Goal: Task Accomplishment & Management: Complete application form

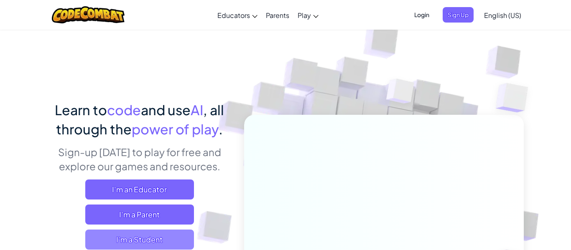
click at [163, 240] on span "I'm a Student" at bounding box center [139, 240] width 109 height 20
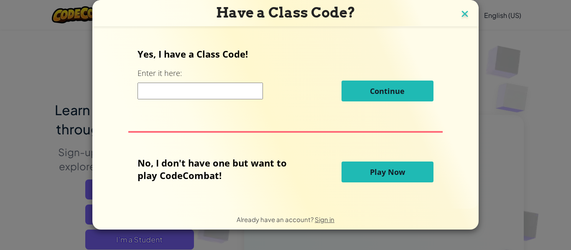
click at [464, 14] on img at bounding box center [464, 14] width 11 height 13
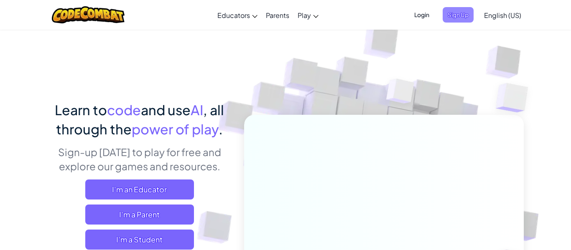
click at [463, 15] on span "Sign Up" at bounding box center [458, 14] width 31 height 15
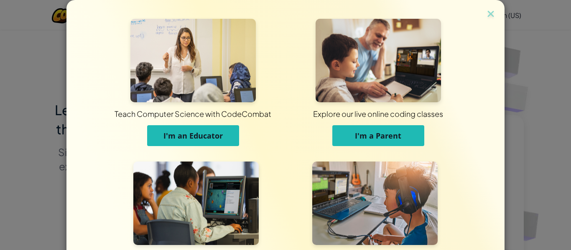
scroll to position [81, 0]
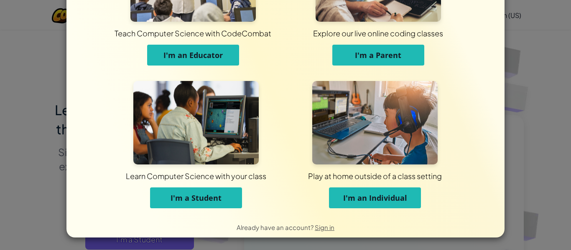
click at [210, 203] on span "I'm a Student" at bounding box center [196, 198] width 51 height 10
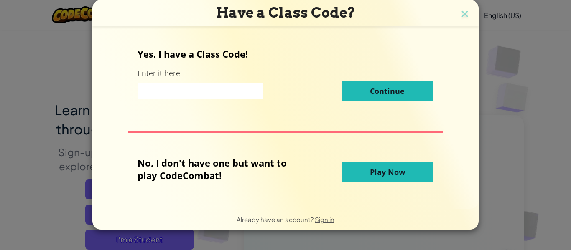
scroll to position [0, 0]
click at [168, 95] on input at bounding box center [200, 91] width 125 height 17
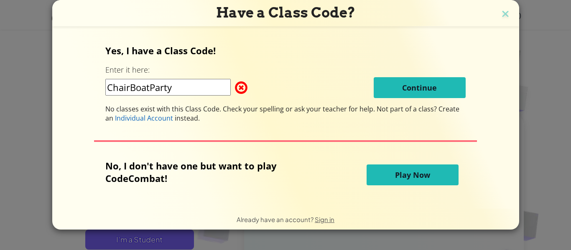
type input "ChairBoatParty"
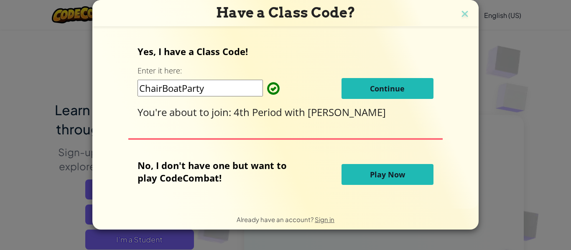
click at [403, 85] on span "Continue" at bounding box center [387, 89] width 35 height 10
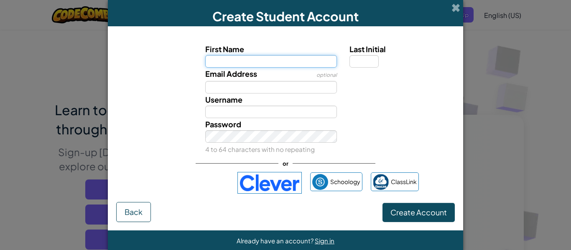
click at [228, 64] on input "First Name" at bounding box center [271, 61] width 132 height 13
type input "Devin"
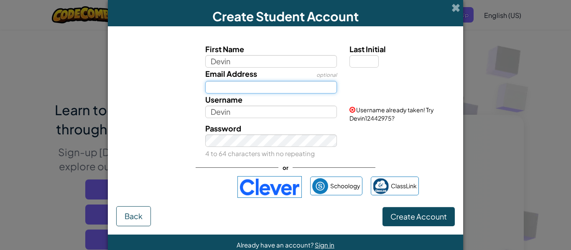
click at [263, 83] on input "Email Address" at bounding box center [271, 87] width 132 height 13
type input "devinl9456@gmail.com"
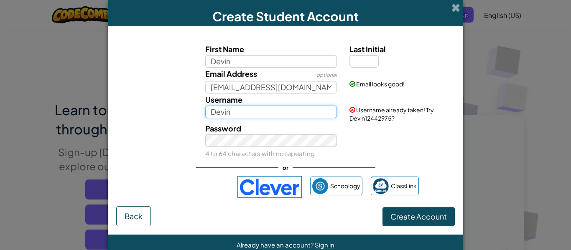
click at [258, 115] on input "Devin" at bounding box center [271, 112] width 132 height 13
type input "Devin Locklear"
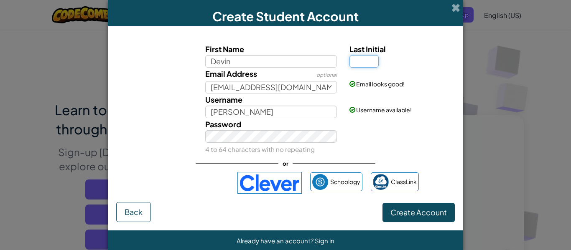
click at [358, 62] on input "Last Initial" at bounding box center [363, 61] width 29 height 13
type input "L"
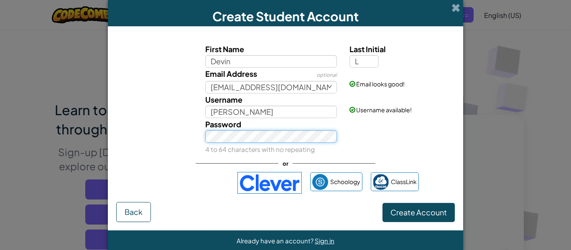
type input "DevinL"
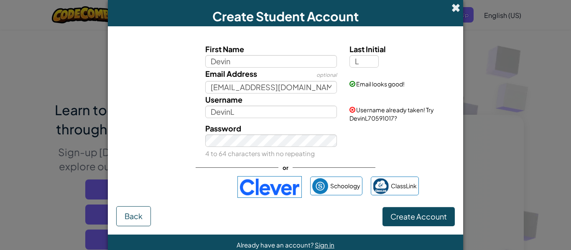
click at [454, 10] on span at bounding box center [455, 7] width 9 height 9
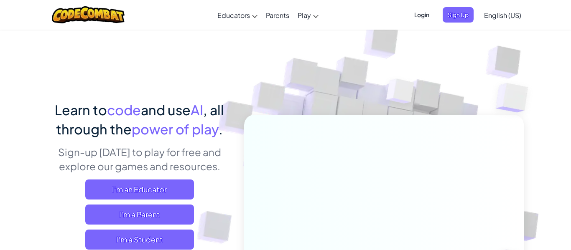
click at [415, 16] on span "Login" at bounding box center [421, 14] width 25 height 15
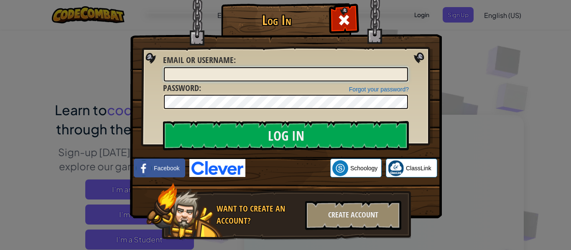
type input "DevinL"
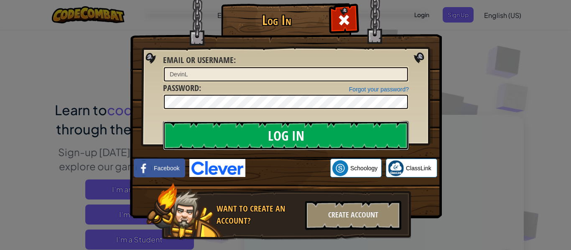
click at [282, 135] on input "Log In" at bounding box center [286, 135] width 246 height 29
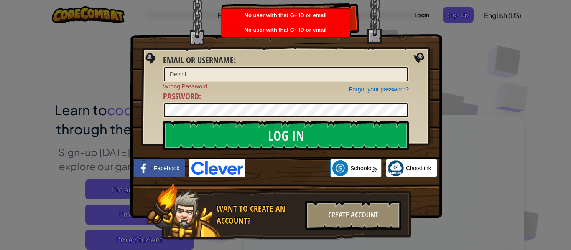
click at [464, 75] on div "Log In Email or Username : DevinL Forgot your password? Wrong Password Password…" at bounding box center [285, 125] width 571 height 250
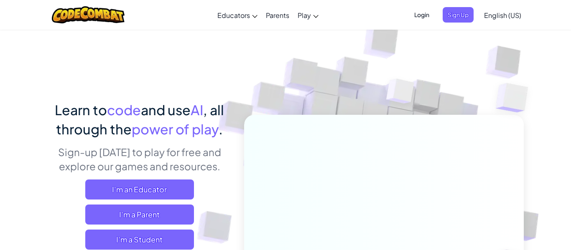
scroll to position [15, 0]
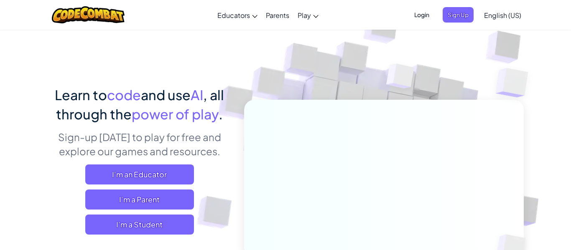
click at [425, 15] on span "Login" at bounding box center [421, 14] width 25 height 15
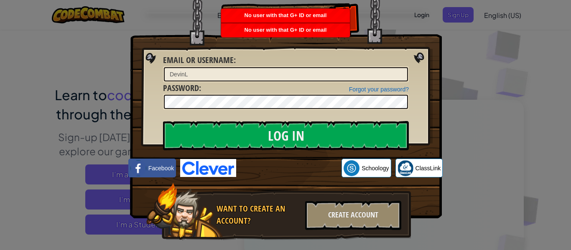
click at [464, 40] on div "Log In Unknown Error Email or Username : DevinL Forgot your password? Password …" at bounding box center [285, 125] width 571 height 250
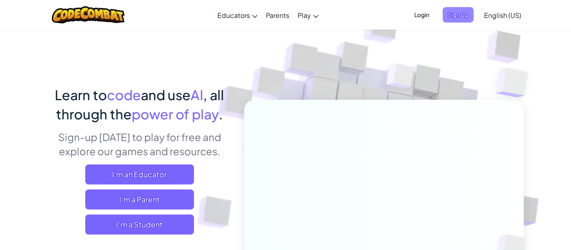
click at [456, 17] on span "Sign Up" at bounding box center [458, 14] width 31 height 15
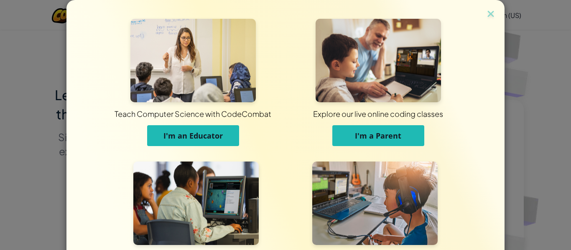
scroll to position [81, 0]
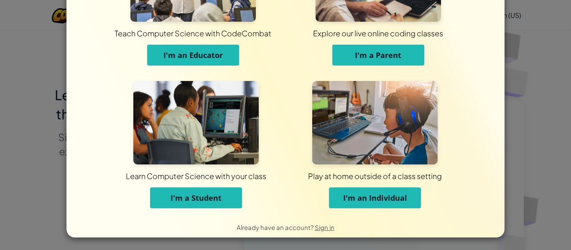
click at [208, 197] on span "I'm a Student" at bounding box center [196, 198] width 51 height 10
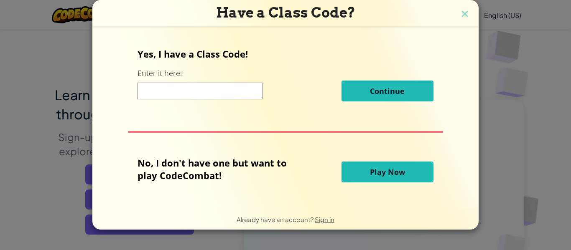
click at [208, 197] on div "Yes, I have a Class Code! Enter it here: Continue No, I don't have one but want…" at bounding box center [286, 118] width 370 height 164
click at [201, 87] on input at bounding box center [200, 91] width 125 height 17
type input "ChairBoatParty"
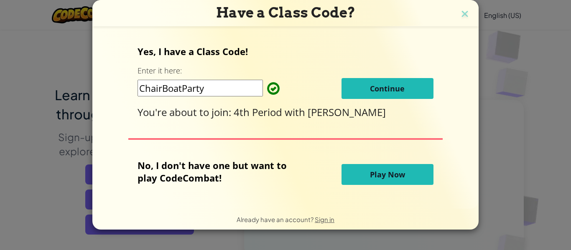
click at [366, 89] on button "Continue" at bounding box center [388, 88] width 92 height 21
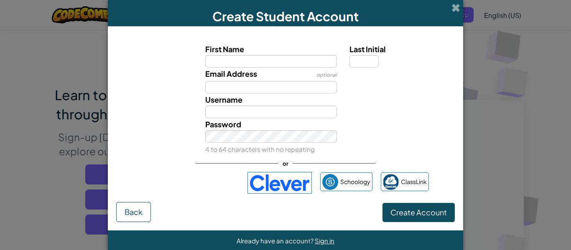
click at [341, 96] on div "Username" at bounding box center [271, 106] width 145 height 25
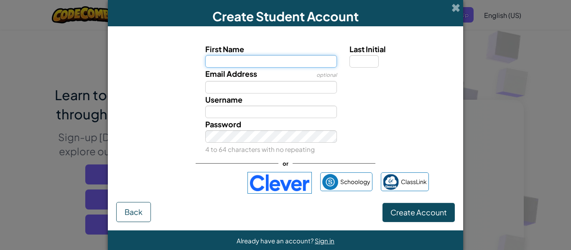
click at [262, 61] on input "First Name" at bounding box center [271, 61] width 132 height 13
type input "Devin"
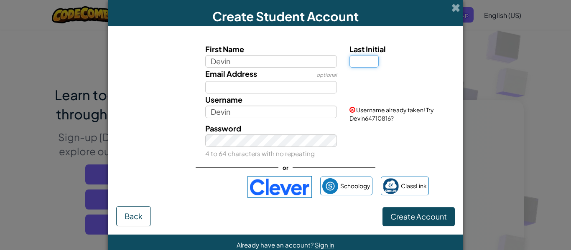
click at [368, 60] on input "Last Initial" at bounding box center [363, 61] width 29 height 13
type input "L"
type input "DevinL"
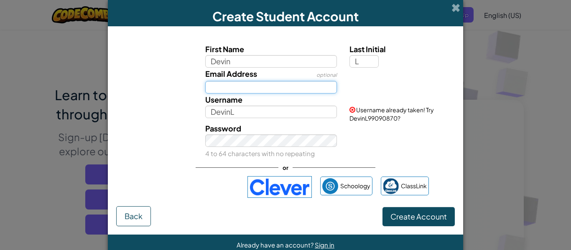
click at [279, 86] on input "Email Address" at bounding box center [271, 87] width 132 height 13
type input "devinl9456@gmail.com"
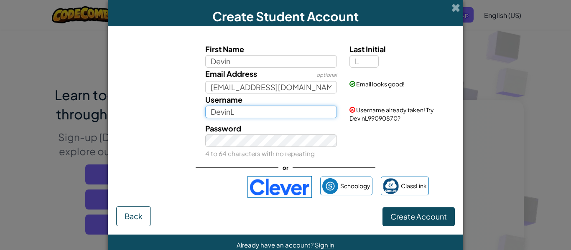
click at [281, 115] on input "DevinL" at bounding box center [271, 112] width 132 height 13
type input "DevinL99090870"
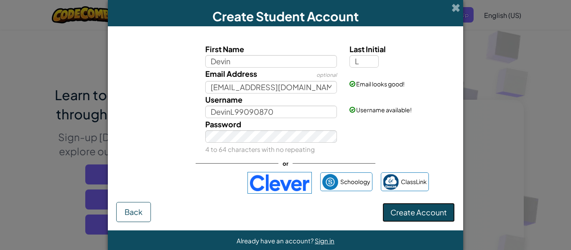
click at [405, 214] on span "Create Account" at bounding box center [418, 213] width 56 height 10
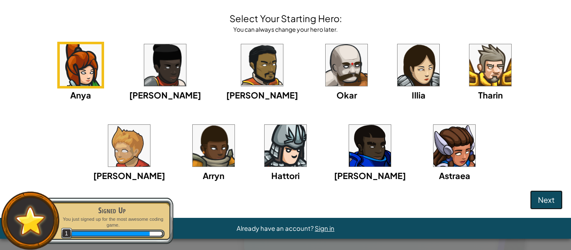
scroll to position [33, 0]
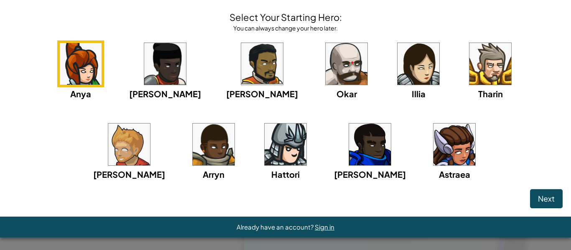
drag, startPoint x: 232, startPoint y: 107, endPoint x: 243, endPoint y: 100, distance: 13.1
click at [243, 100] on div "Anya Ida Alejandro Okar Illia Tharin Ned Arryn Hattori Gordon Astraea" at bounding box center [285, 121] width 554 height 161
click at [469, 56] on img at bounding box center [490, 64] width 42 height 42
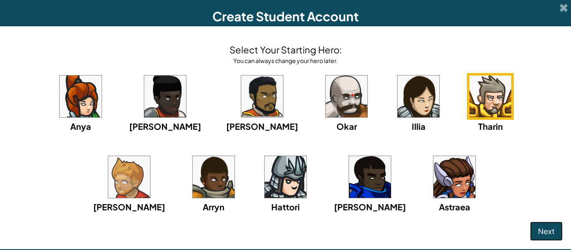
click at [537, 228] on button "Next" at bounding box center [546, 231] width 33 height 19
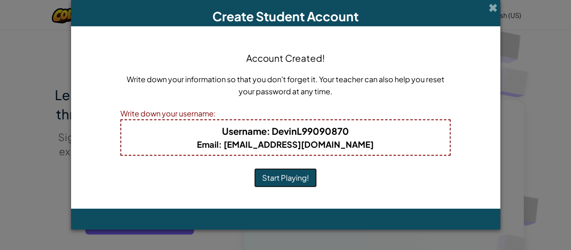
click at [279, 177] on button "Start Playing!" at bounding box center [285, 177] width 63 height 19
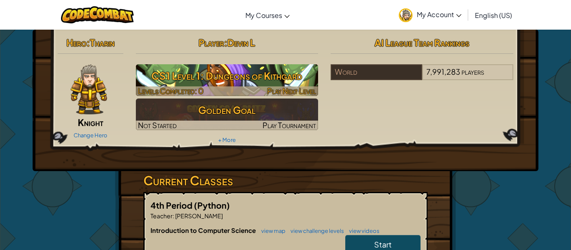
click at [260, 75] on h3 "CS1 Level 1: Dungeons of Kithgard" at bounding box center [227, 75] width 183 height 19
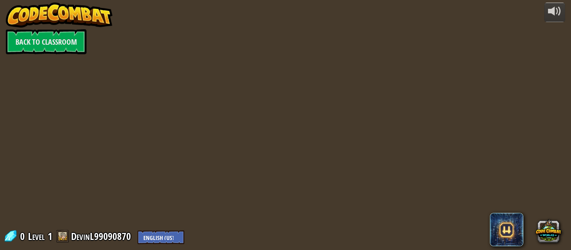
click at [269, 86] on div at bounding box center [285, 125] width 383 height 250
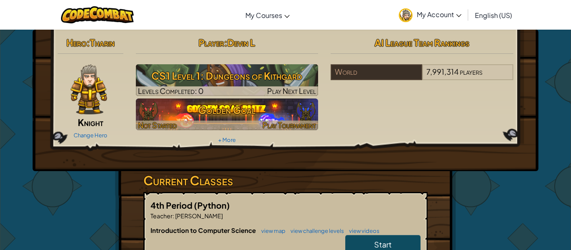
click at [246, 115] on h3 "Golden Goal" at bounding box center [227, 110] width 183 height 19
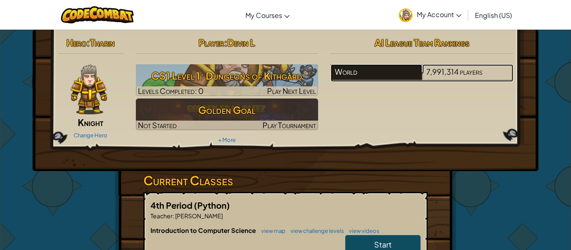
click at [362, 71] on div "World" at bounding box center [376, 72] width 91 height 16
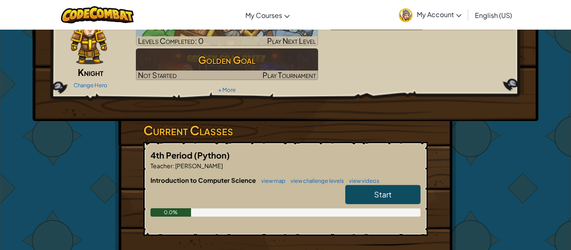
scroll to position [51, 0]
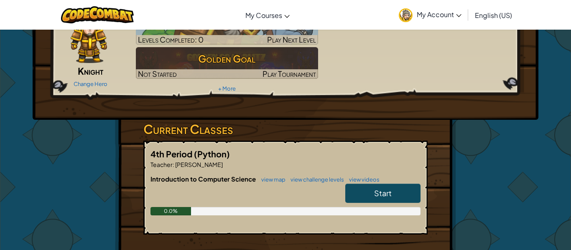
click at [382, 189] on span "Start" at bounding box center [383, 194] width 18 height 10
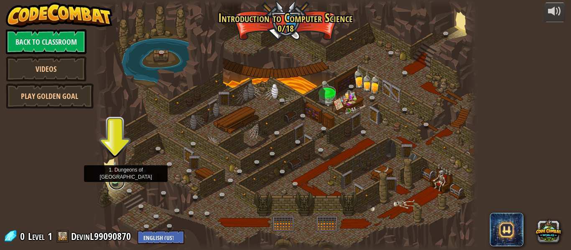
click at [117, 182] on link at bounding box center [116, 181] width 17 height 17
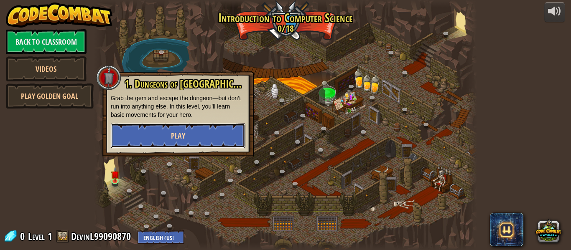
click at [156, 133] on button "Play" at bounding box center [178, 135] width 135 height 25
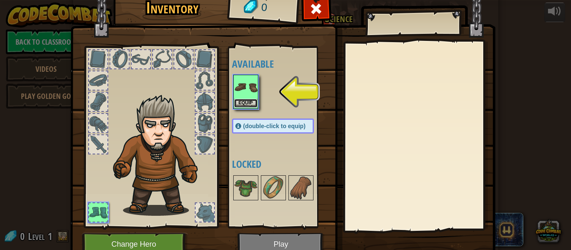
click at [256, 99] on button "Equip" at bounding box center [245, 103] width 23 height 9
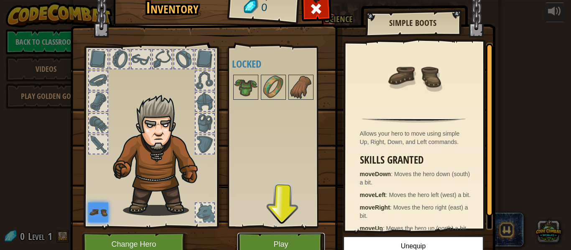
click at [268, 240] on button "Play" at bounding box center [280, 244] width 87 height 23
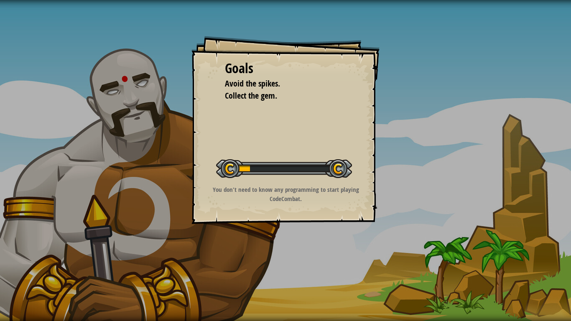
click at [311, 170] on div at bounding box center [284, 168] width 136 height 19
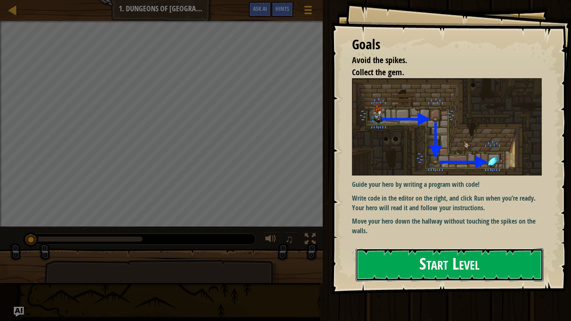
click at [466, 250] on button "Start Level" at bounding box center [450, 264] width 188 height 33
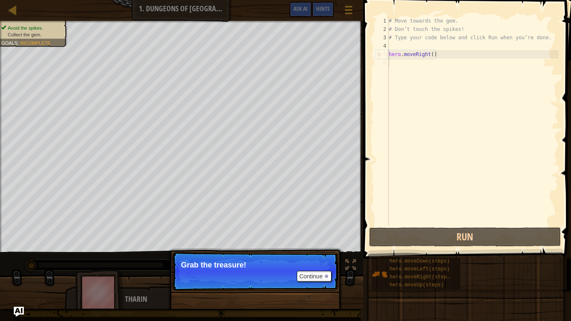
click at [320, 250] on p "Continue Grab the treasure!" at bounding box center [255, 271] width 166 height 38
click at [319, 250] on button "Continue" at bounding box center [314, 276] width 35 height 11
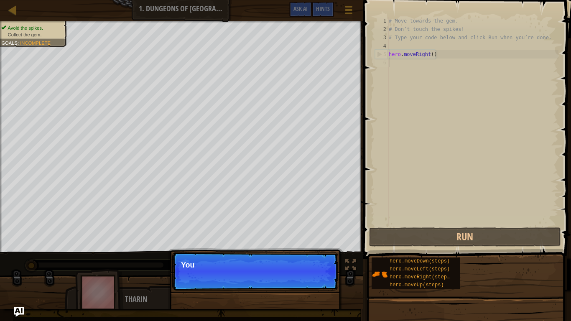
scroll to position [4, 0]
click at [318, 250] on p "Continue You can use these meth" at bounding box center [255, 271] width 166 height 38
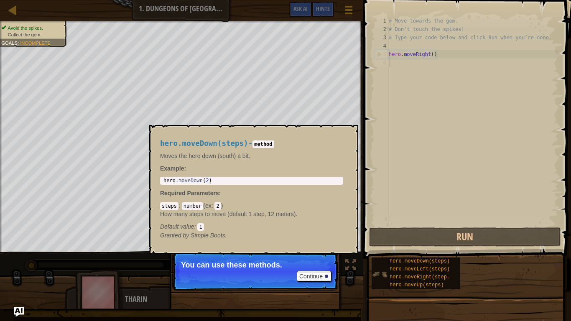
click at [379, 250] on img at bounding box center [380, 274] width 16 height 16
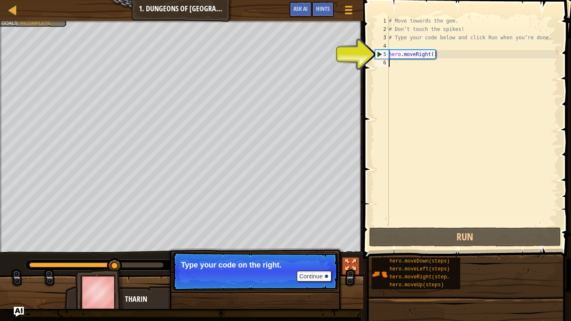
type textarea "hero.moveRight()"
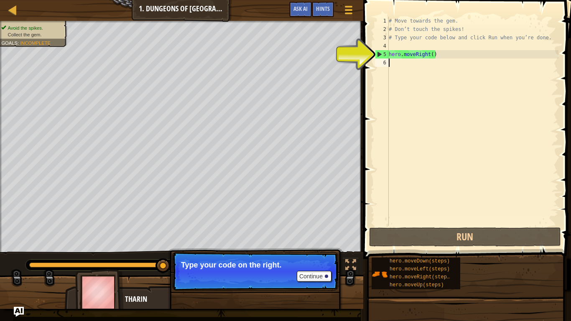
type textarea "hero.moveRight()"
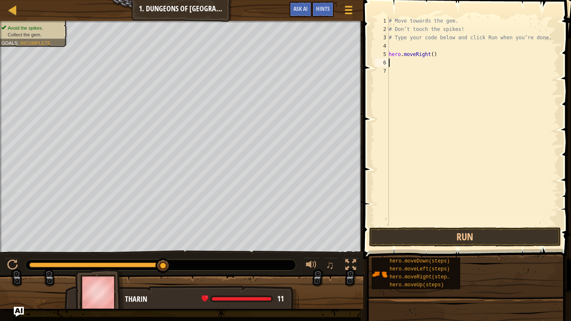
type textarea "hero.moveRight()"
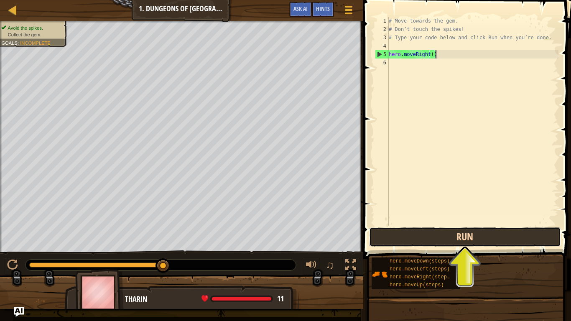
click at [462, 234] on button "Run" at bounding box center [465, 236] width 192 height 19
click at [468, 235] on button "Run" at bounding box center [465, 236] width 192 height 19
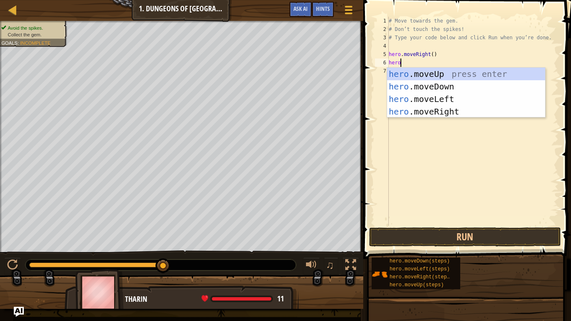
scroll to position [4, 1]
type textarea "hero.moved"
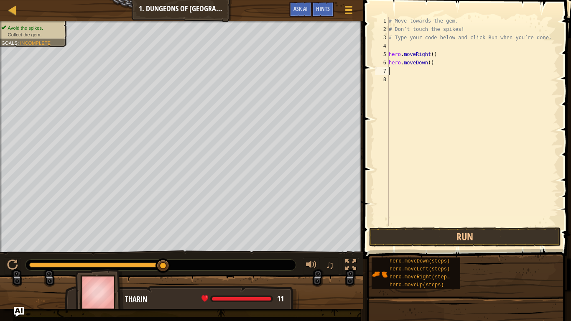
scroll to position [4, 0]
click at [489, 237] on button "Run" at bounding box center [465, 236] width 192 height 19
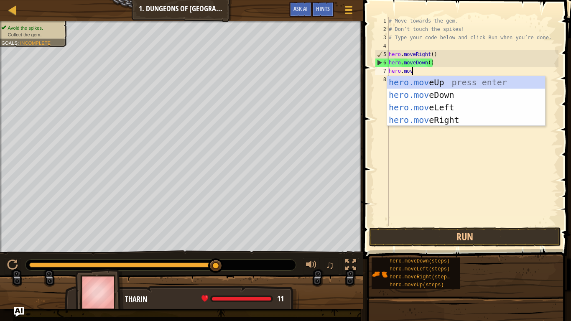
scroll to position [4, 3]
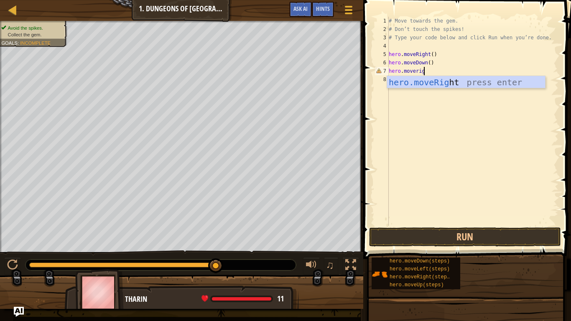
type textarea "hero.moveright"
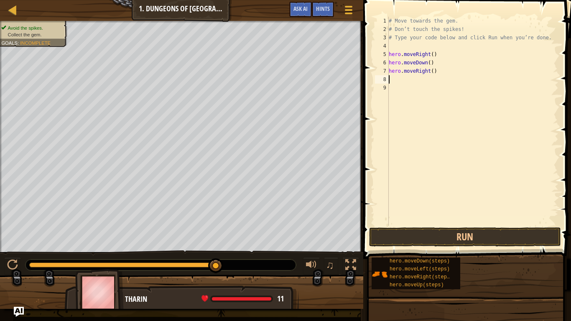
scroll to position [4, 0]
click at [464, 238] on button "Run" at bounding box center [465, 236] width 192 height 19
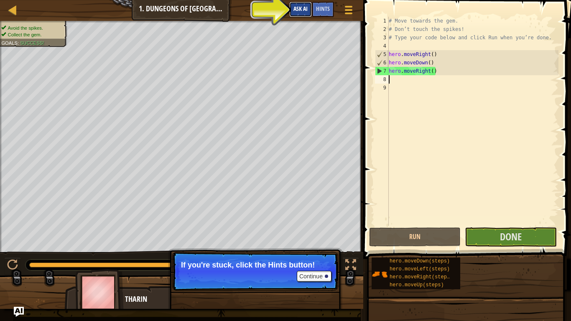
click at [297, 10] on span "Ask AI" at bounding box center [300, 9] width 14 height 8
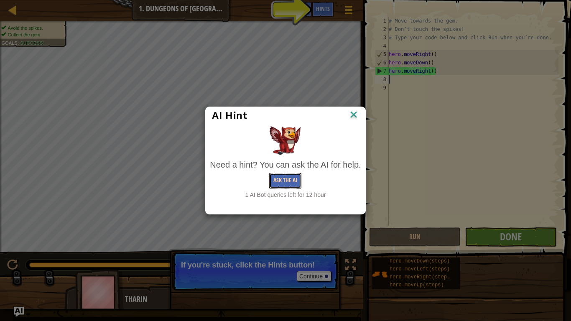
click at [288, 181] on button "Ask the AI" at bounding box center [285, 180] width 32 height 15
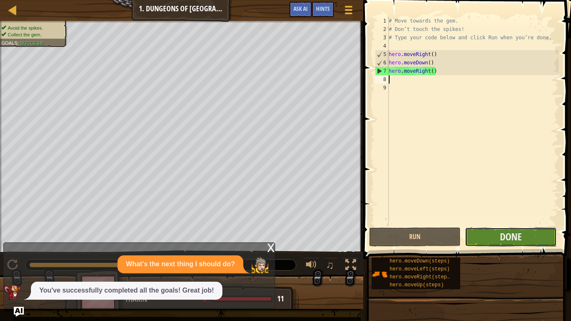
click at [497, 234] on button "Done" at bounding box center [511, 236] width 92 height 19
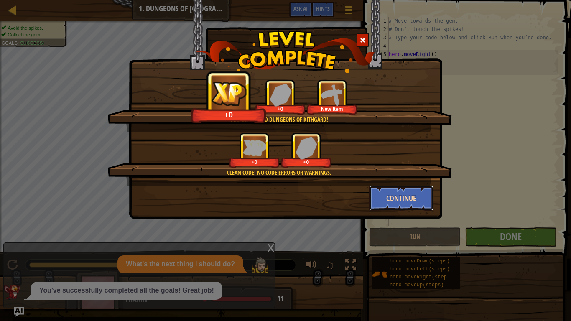
click at [391, 196] on button "Continue" at bounding box center [401, 198] width 65 height 25
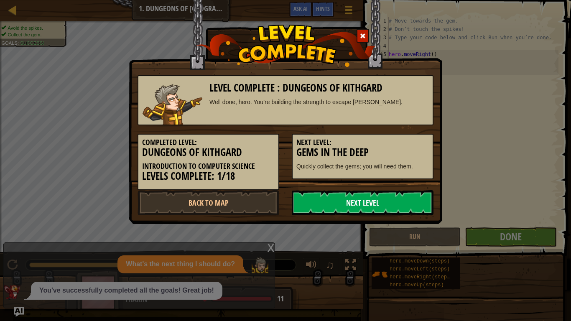
click at [388, 199] on link "Next Level" at bounding box center [363, 202] width 142 height 25
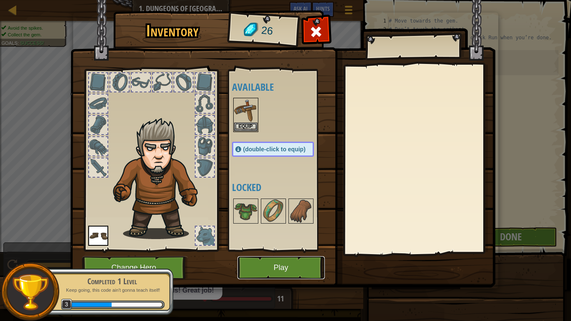
click at [286, 250] on button "Play" at bounding box center [280, 267] width 87 height 23
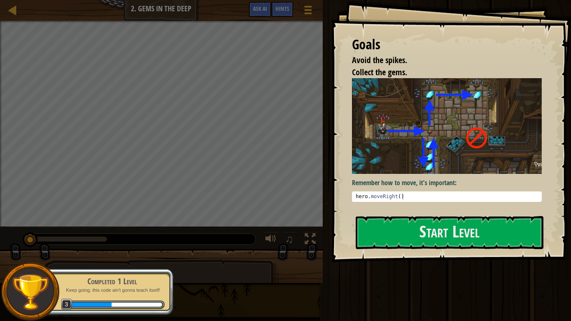
click at [413, 192] on pre "1 hero . moveRight ( ) הההההההההההההההההההההההההההההההההההההההההההההההההההההההה…" at bounding box center [447, 196] width 190 height 10
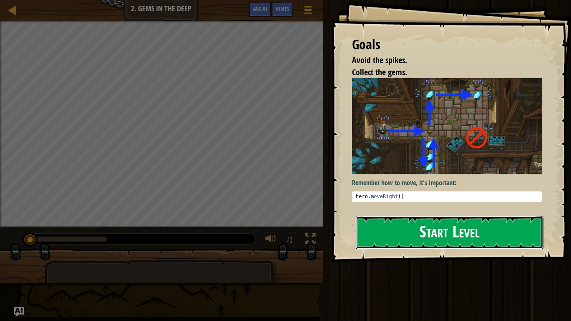
click at [421, 223] on button "Start Level" at bounding box center [450, 232] width 188 height 33
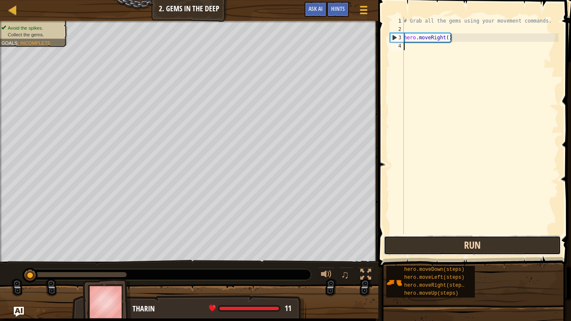
click at [488, 249] on button "Run" at bounding box center [472, 245] width 177 height 19
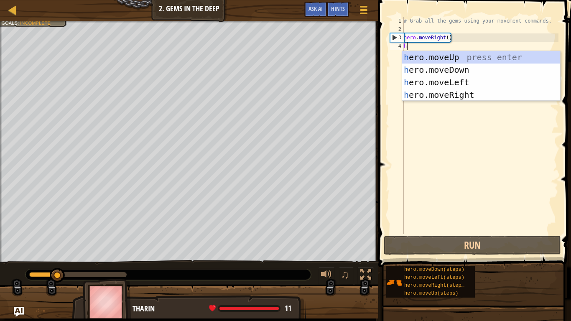
scroll to position [4, 0]
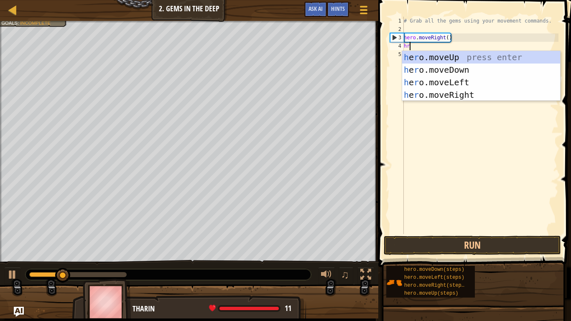
type textarea "h"
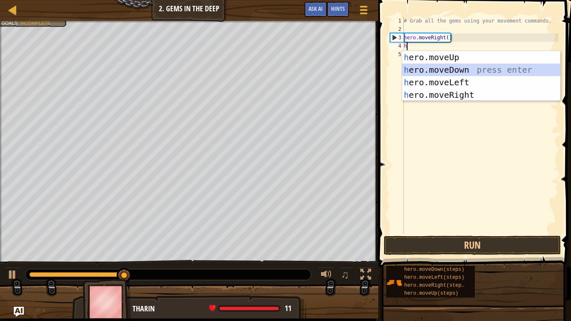
click at [454, 70] on div "h ero.moveUp press enter h ero.moveDown press enter h ero.moveLeft press enter …" at bounding box center [481, 88] width 158 height 75
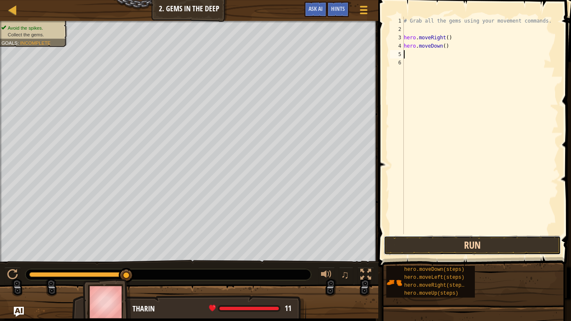
click at [479, 242] on button "Run" at bounding box center [472, 245] width 177 height 19
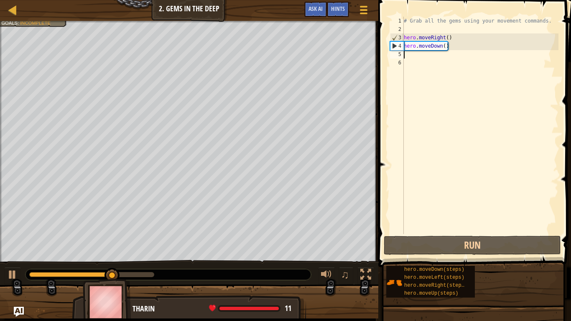
type textarea "h"
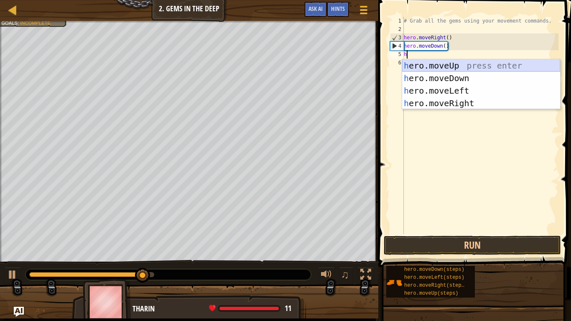
click at [467, 64] on div "h ero.moveUp press enter h ero.moveDown press enter h ero.moveLeft press enter …" at bounding box center [481, 96] width 158 height 75
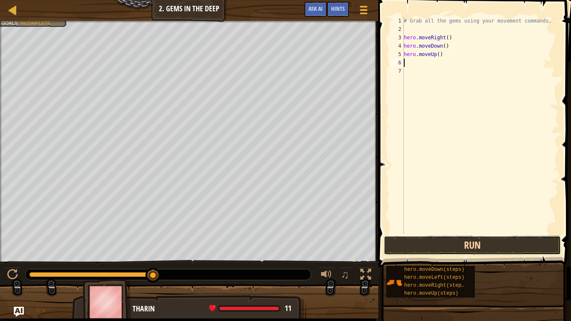
click at [467, 245] on button "Run" at bounding box center [472, 245] width 177 height 19
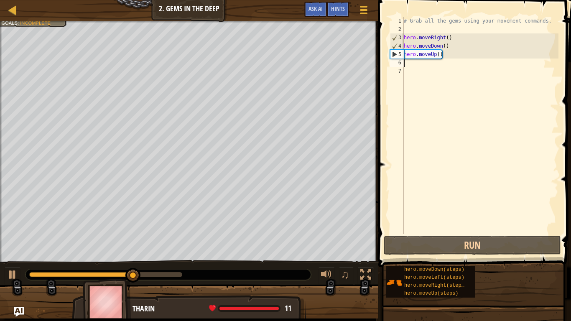
type textarea "h"
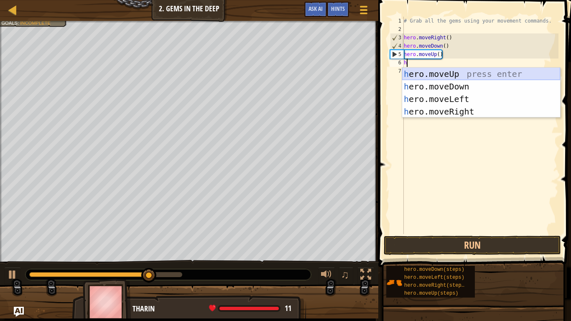
click at [433, 77] on div "h ero.moveUp press enter h ero.moveDown press enter h ero.moveLeft press enter …" at bounding box center [481, 105] width 158 height 75
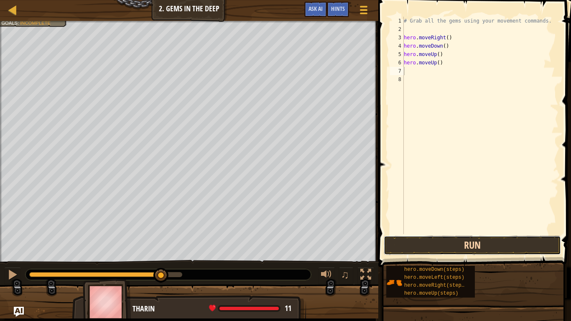
click at [467, 243] on button "Run" at bounding box center [472, 245] width 177 height 19
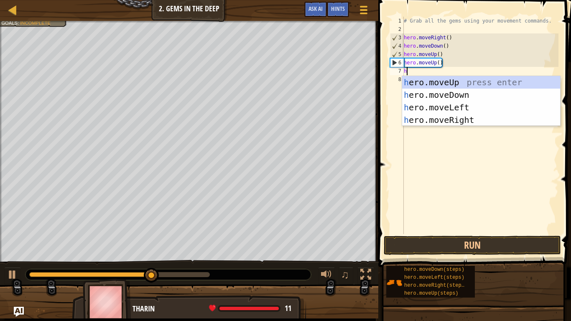
type textarea "he"
click at [461, 120] on div "he ro.moveUp press enter he ro.moveDown press enter he ro.moveLeft press enter …" at bounding box center [481, 113] width 158 height 75
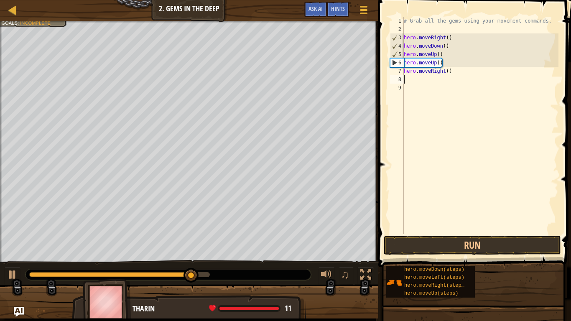
scroll to position [4, 0]
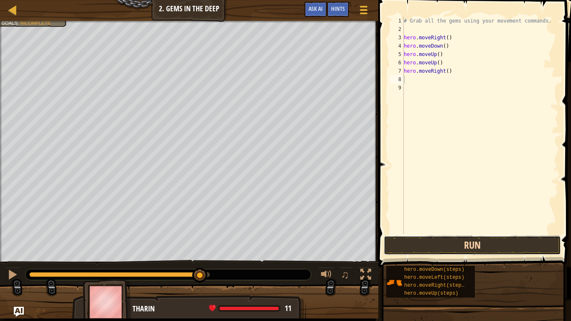
click at [461, 249] on button "Run" at bounding box center [472, 245] width 177 height 19
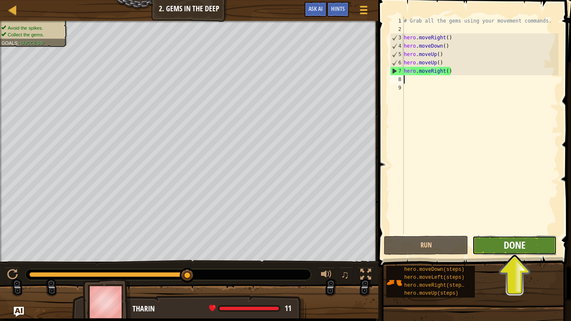
click at [524, 240] on span "Done" at bounding box center [515, 244] width 22 height 13
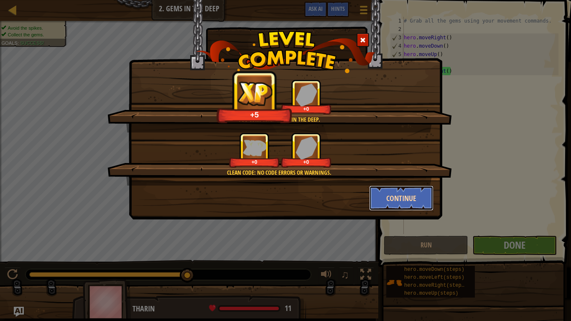
click at [414, 199] on button "Continue" at bounding box center [401, 198] width 65 height 25
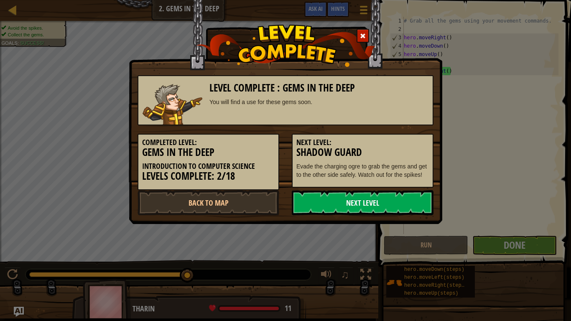
click at [411, 199] on link "Next Level" at bounding box center [363, 202] width 142 height 25
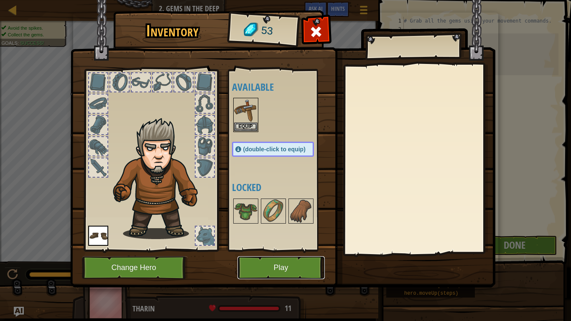
click at [287, 250] on button "Play" at bounding box center [280, 267] width 87 height 23
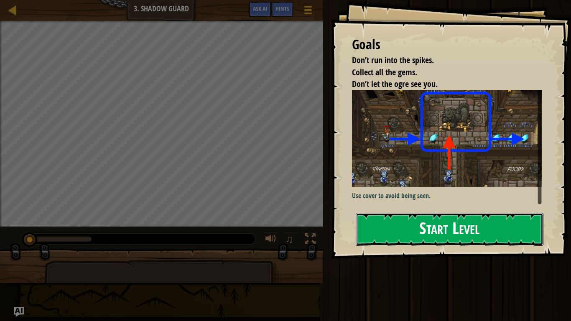
click at [458, 231] on button "Start Level" at bounding box center [450, 229] width 188 height 33
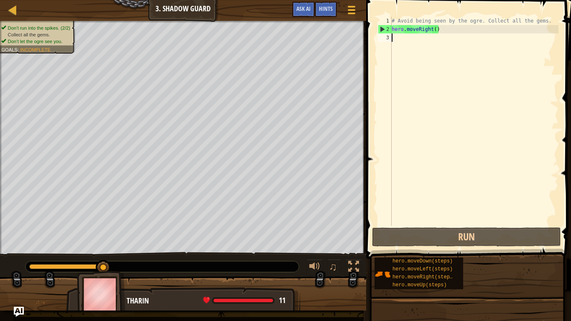
type textarea "`"
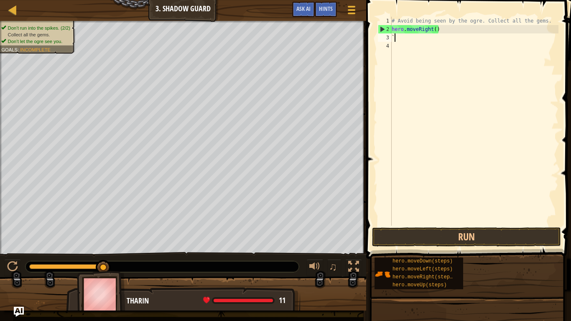
scroll to position [4, 0]
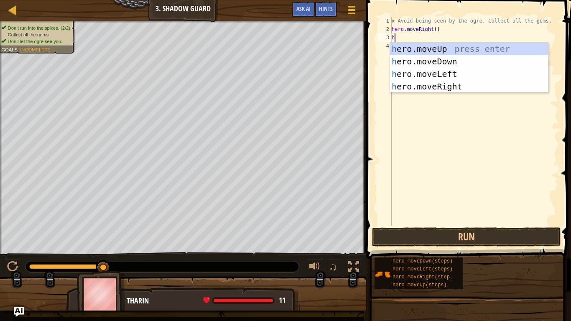
type textarea "he"
click at [451, 52] on div "he ro.moveUp press enter he ro.moveDown press enter he ro.moveLeft press enter …" at bounding box center [469, 80] width 158 height 75
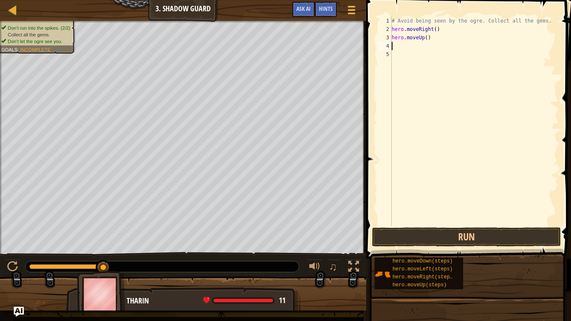
scroll to position [4, 0]
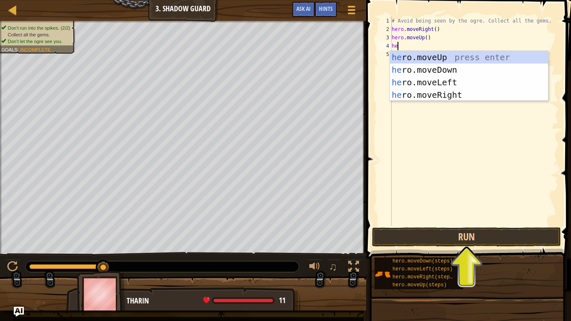
type textarea "her"
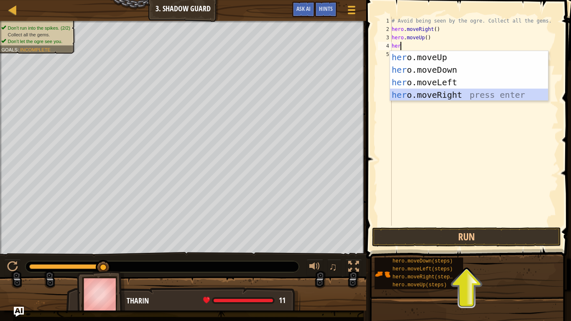
click at [461, 96] on div "her o.moveUp press enter her o.moveDown press enter her o.moveLeft press enter …" at bounding box center [469, 88] width 158 height 75
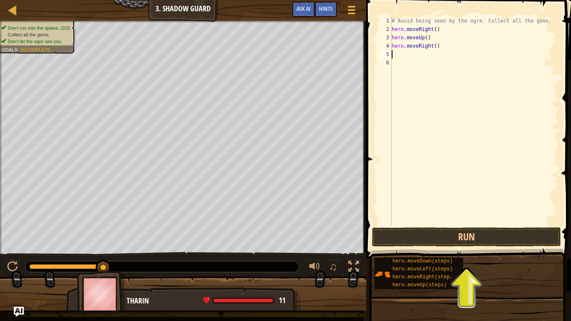
type textarea "h"
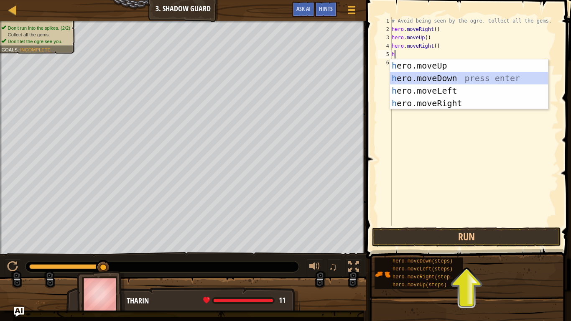
click at [438, 78] on div "h ero.moveUp press enter h ero.moveDown press enter h ero.moveLeft press enter …" at bounding box center [469, 96] width 158 height 75
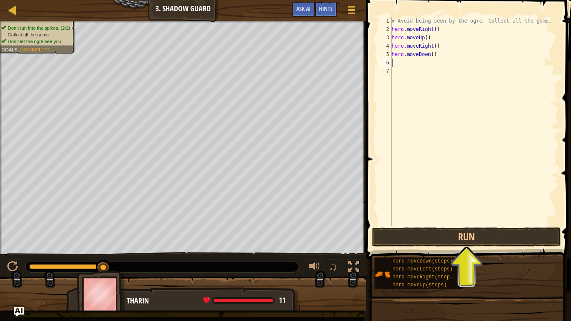
type textarea "h"
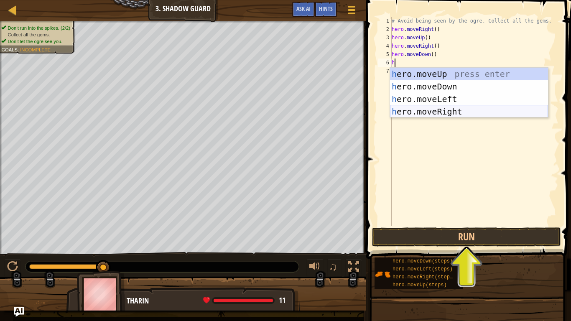
click at [478, 110] on div "h ero.moveUp press enter h ero.moveDown press enter h ero.moveLeft press enter …" at bounding box center [469, 105] width 158 height 75
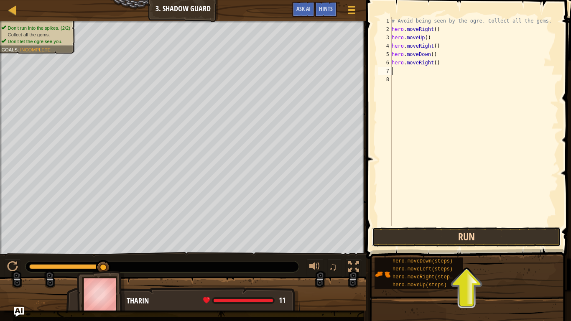
click at [464, 240] on button "Run" at bounding box center [466, 236] width 189 height 19
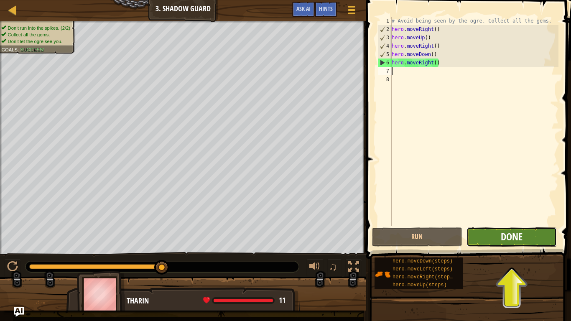
click at [510, 237] on span "Done" at bounding box center [512, 236] width 22 height 13
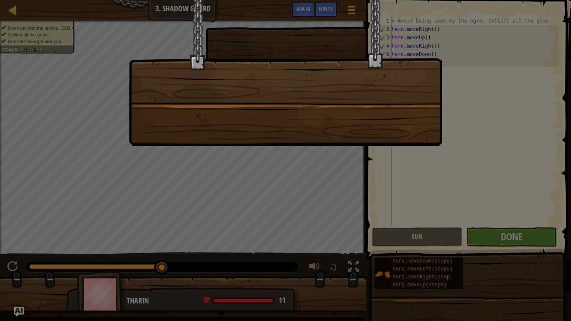
click at [361, 115] on div at bounding box center [286, 73] width 314 height 146
click at [498, 171] on div at bounding box center [285, 160] width 571 height 321
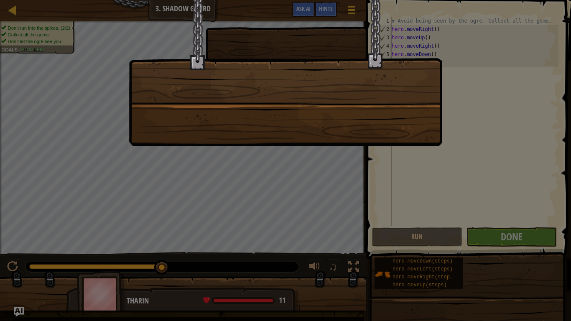
click at [337, 83] on div at bounding box center [286, 73] width 314 height 146
click at [285, 99] on div at bounding box center [286, 73] width 314 height 146
click at [487, 239] on div at bounding box center [285, 160] width 571 height 321
click at [321, 159] on div at bounding box center [285, 160] width 571 height 321
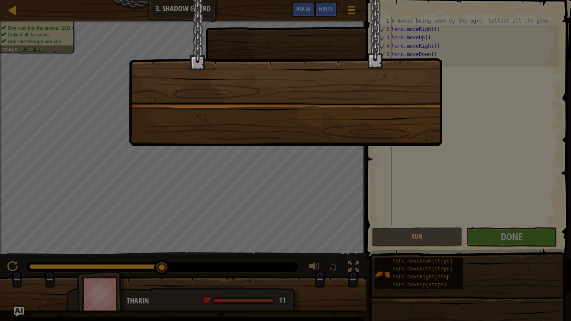
click at [321, 159] on div at bounding box center [285, 160] width 571 height 321
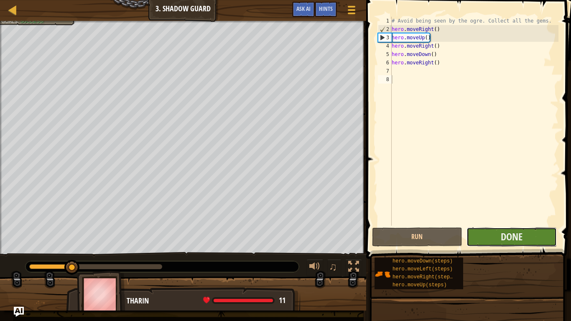
click at [486, 239] on button "Done" at bounding box center [512, 236] width 90 height 19
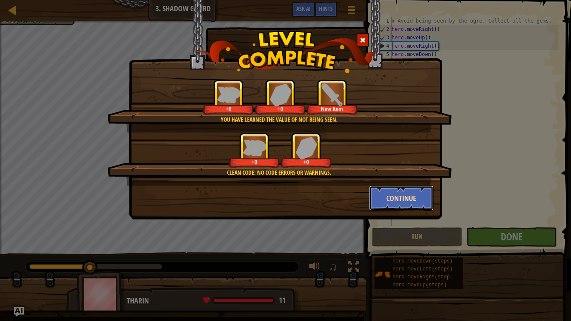
click at [397, 195] on button "Continue" at bounding box center [401, 198] width 65 height 25
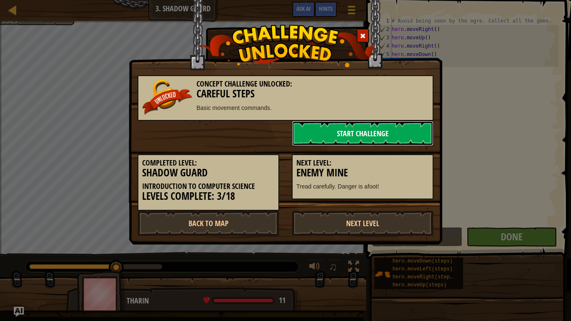
click at [347, 135] on link "Start Challenge" at bounding box center [363, 133] width 142 height 25
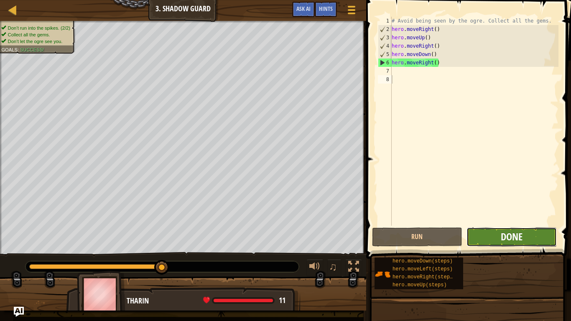
click at [512, 233] on span "Done" at bounding box center [512, 236] width 22 height 13
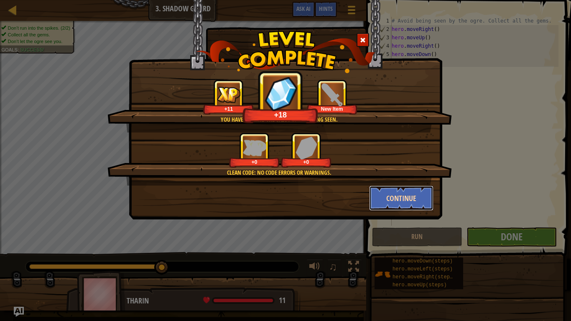
click at [396, 199] on button "Continue" at bounding box center [401, 198] width 65 height 25
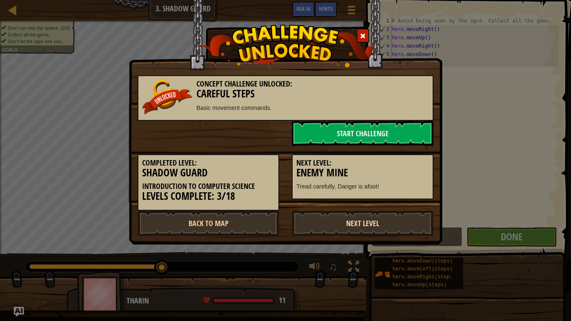
click at [347, 220] on link "Next Level" at bounding box center [363, 223] width 142 height 25
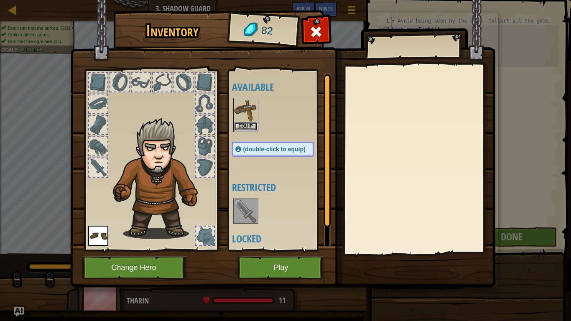
click at [248, 124] on button "Equip" at bounding box center [245, 126] width 23 height 9
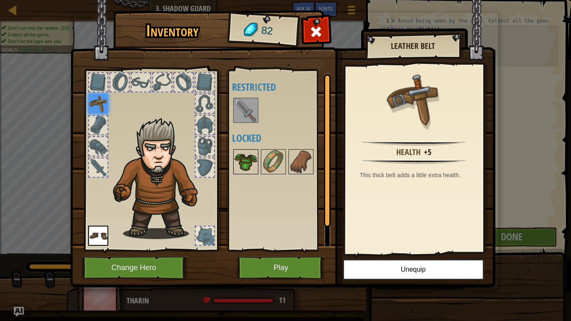
click at [240, 166] on img at bounding box center [245, 161] width 23 height 23
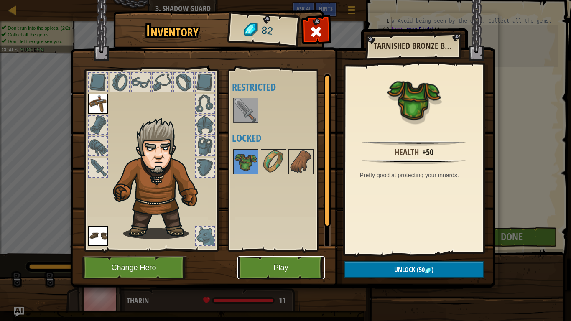
click at [279, 250] on button "Play" at bounding box center [280, 267] width 87 height 23
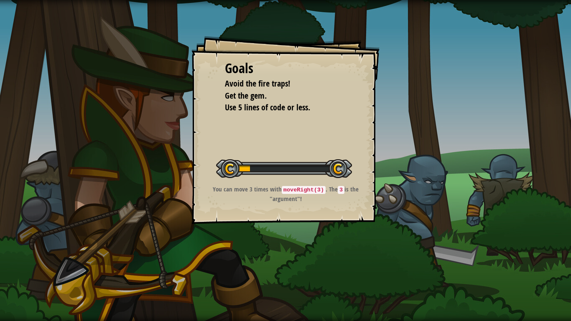
click at [284, 250] on div "Goals Avoid the fire traps! Get the gem. Use 5 lines of code or less. Start Lev…" at bounding box center [285, 160] width 571 height 321
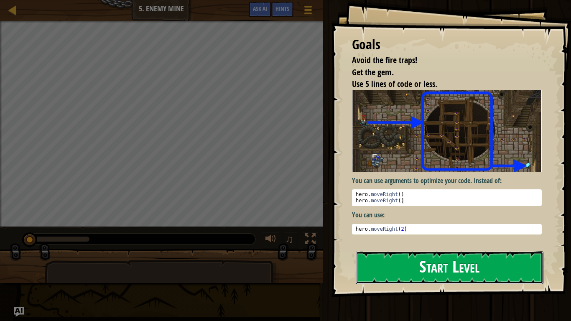
click at [477, 250] on button "Start Level" at bounding box center [450, 267] width 188 height 33
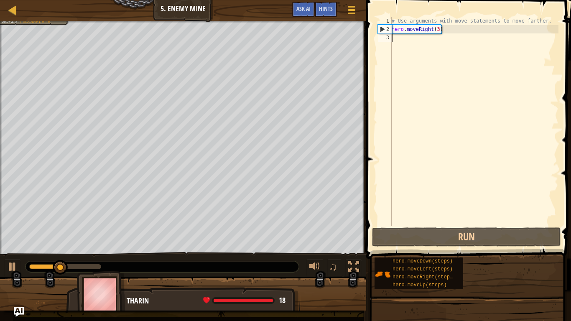
scroll to position [4, 0]
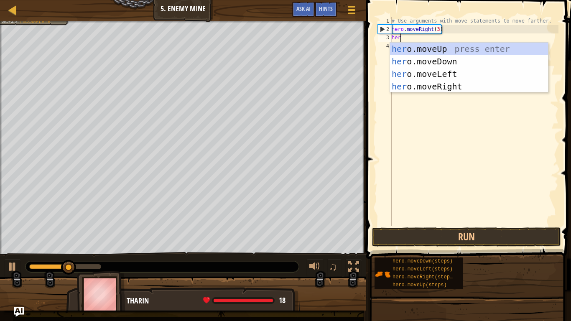
type textarea "hero"
click at [449, 48] on div "hero .moveUp press enter hero .moveDown press enter hero .moveLeft press enter …" at bounding box center [469, 80] width 158 height 75
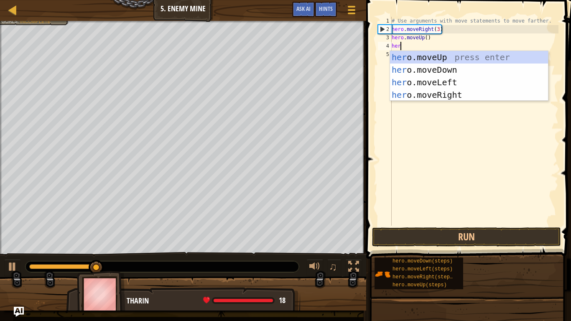
type textarea "hero"
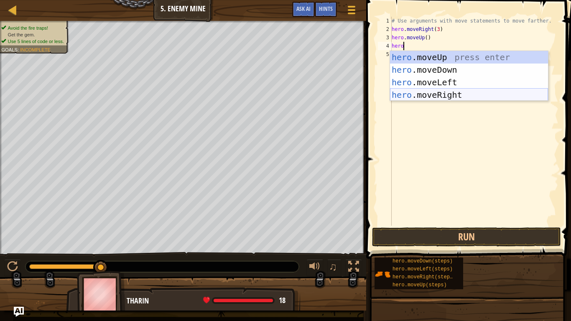
click at [461, 93] on div "hero .moveUp press enter hero .moveDown press enter hero .moveLeft press enter …" at bounding box center [469, 88] width 158 height 75
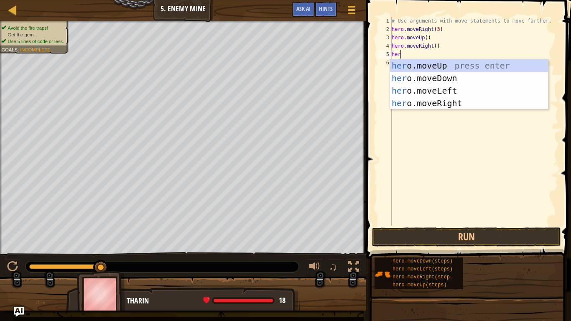
type textarea "hero"
click at [453, 77] on div "hero .moveUp press enter hero .moveDown press enter hero .moveLeft press enter …" at bounding box center [469, 96] width 158 height 75
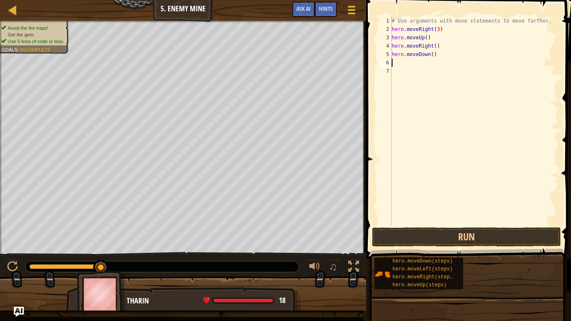
scroll to position [4, 0]
click at [442, 236] on button "Run" at bounding box center [466, 236] width 189 height 19
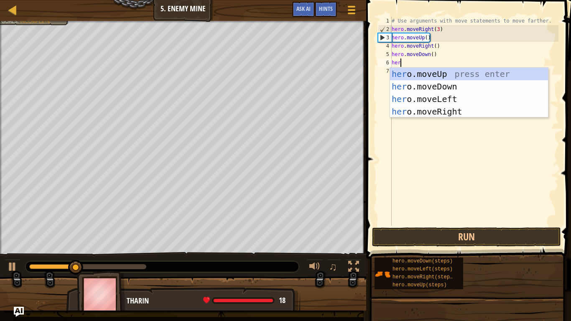
type textarea "hero"
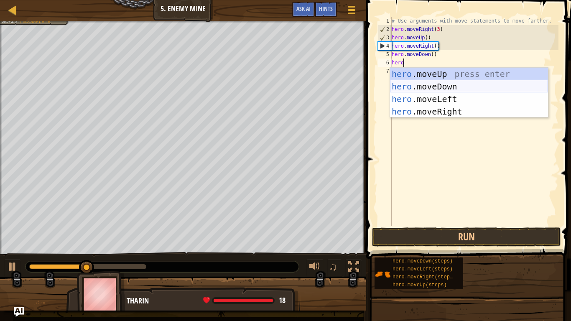
click at [439, 85] on div "hero .moveUp press enter hero .moveDown press enter hero .moveLeft press enter …" at bounding box center [469, 105] width 158 height 75
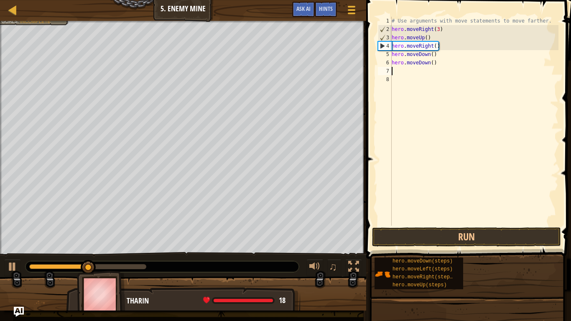
scroll to position [4, 0]
type textarea "h"
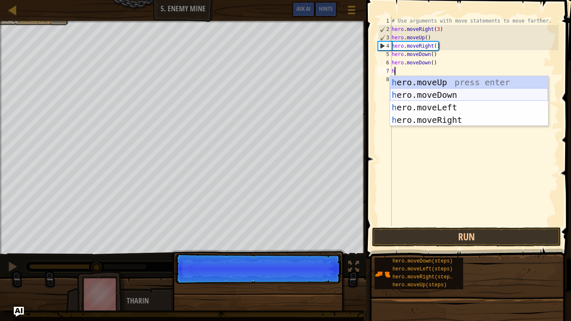
click at [443, 92] on div "h ero.moveUp press enter h ero.moveDown press enter h ero.moveLeft press enter …" at bounding box center [469, 113] width 158 height 75
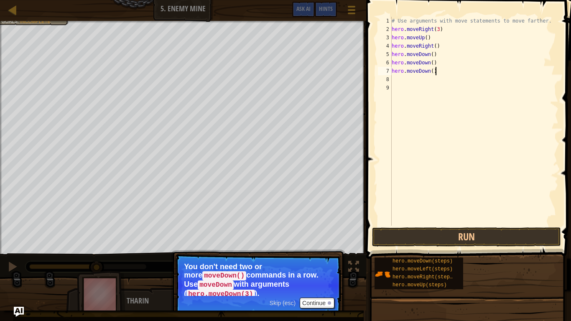
click at [446, 75] on div "# Use arguments with move statements to move farther. hero . moveRight ( 3 ) he…" at bounding box center [474, 130] width 168 height 226
type textarea "h"
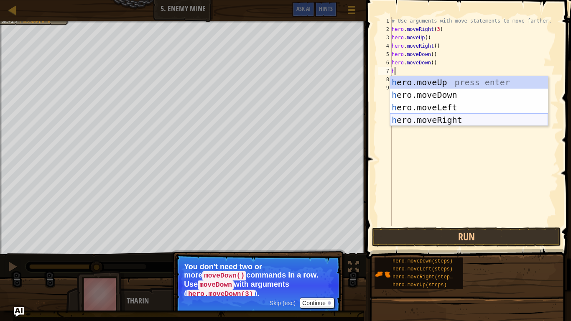
click at [428, 118] on div "h ero.moveUp press enter h ero.moveDown press enter h ero.moveLeft press enter …" at bounding box center [469, 113] width 158 height 75
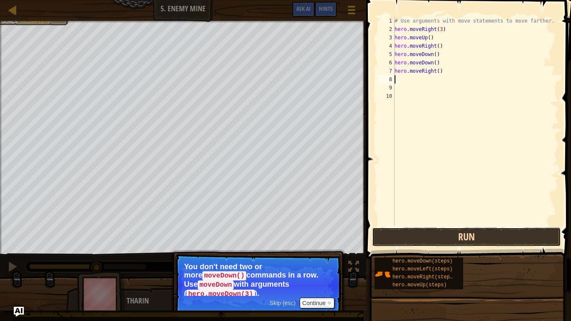
click at [436, 235] on button "Run" at bounding box center [466, 236] width 189 height 19
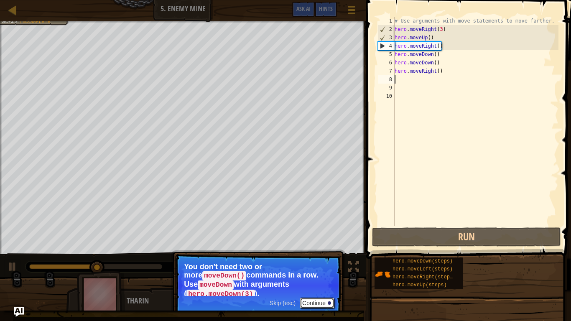
click at [313, 250] on button "Continue" at bounding box center [317, 303] width 35 height 11
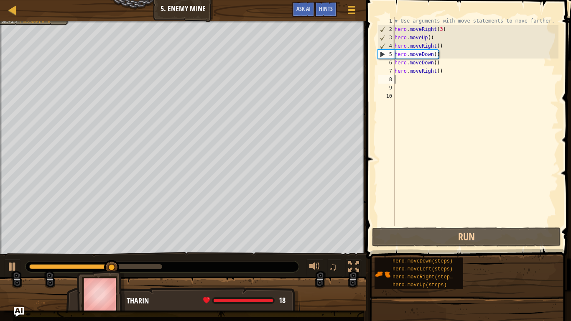
click at [432, 73] on div "# Use arguments with move statements to move farther. hero . moveRight ( 3 ) he…" at bounding box center [476, 130] width 166 height 226
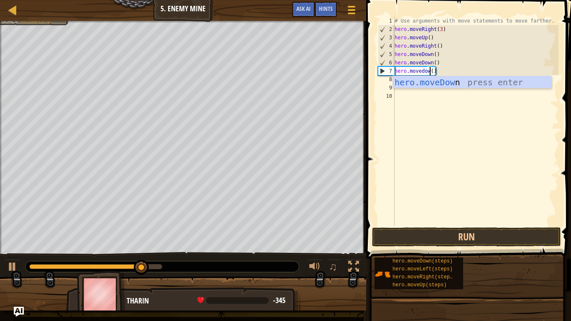
scroll to position [4, 6]
click at [444, 85] on div "hero.moveDown press enter" at bounding box center [472, 95] width 158 height 38
type textarea "hero.moveDown"
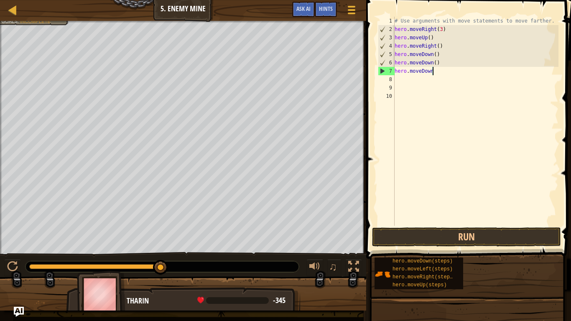
scroll to position [4, 5]
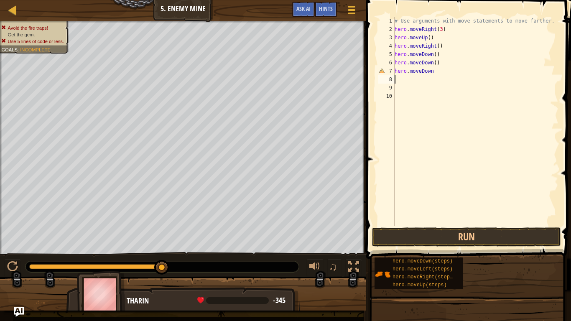
click at [432, 82] on div "# Use arguments with move statements to move farther. hero . moveRight ( 3 ) he…" at bounding box center [476, 130] width 166 height 226
click at [438, 73] on div "# Use arguments with move statements to move farther. hero . moveRight ( 3 ) he…" at bounding box center [476, 130] width 166 height 226
type textarea "hero.moveDown"
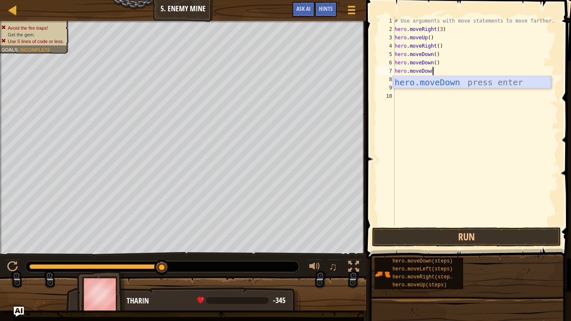
click at [439, 80] on div "hero.moveDown press enter" at bounding box center [472, 95] width 158 height 38
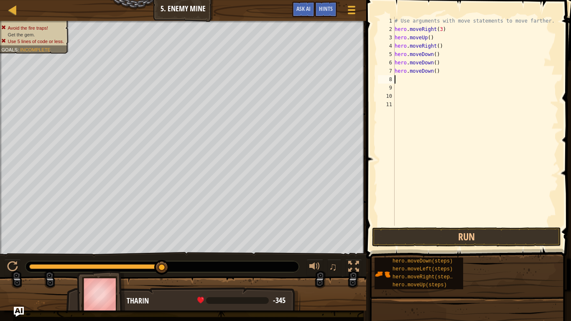
scroll to position [4, 0]
click at [490, 236] on button "Run" at bounding box center [466, 236] width 189 height 19
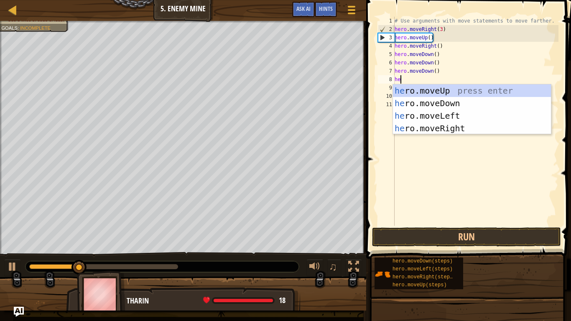
type textarea "her"
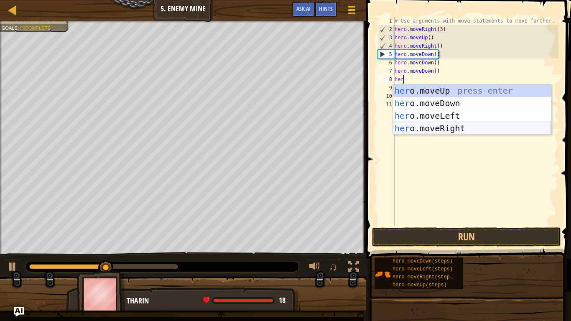
click at [456, 130] on div "her o.moveUp press enter her o.moveDown press enter her o.moveLeft press enter …" at bounding box center [472, 121] width 158 height 75
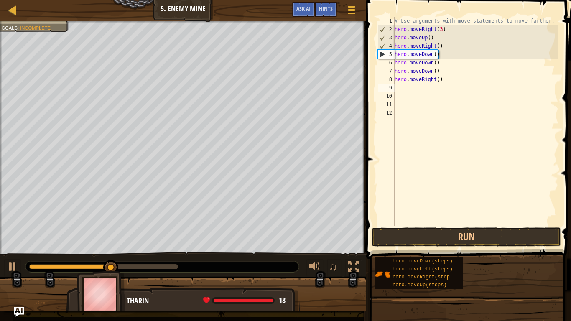
scroll to position [4, 0]
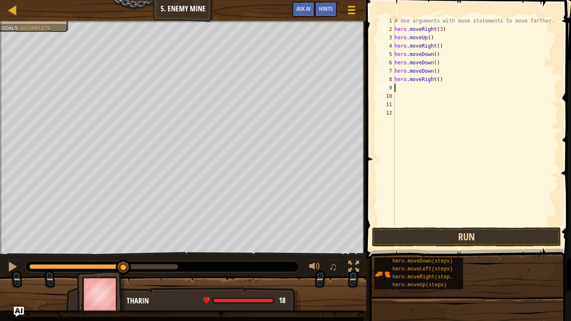
type textarea "h"
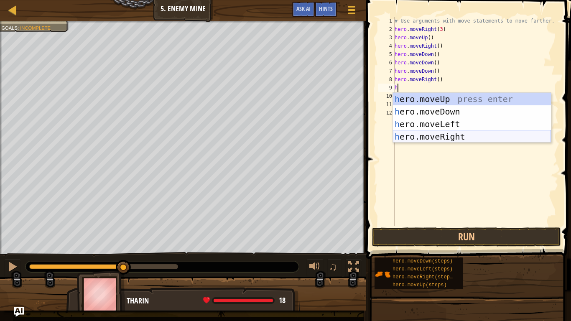
click at [450, 138] on div "h ero.moveUp press enter h ero.moveDown press enter h ero.moveLeft press enter …" at bounding box center [472, 130] width 158 height 75
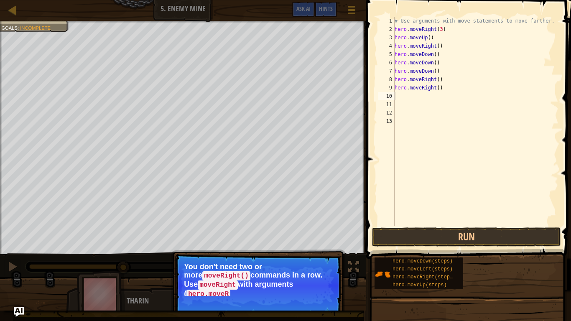
click at [323, 250] on p "Skip (esc) Continue You don't need two or more moveRight() commands in a row. U…" at bounding box center [258, 286] width 166 height 64
click at [320, 250] on button "Continue" at bounding box center [317, 303] width 35 height 11
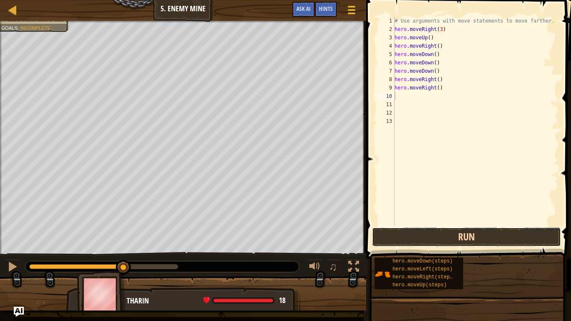
click at [470, 237] on button "Run" at bounding box center [466, 236] width 189 height 19
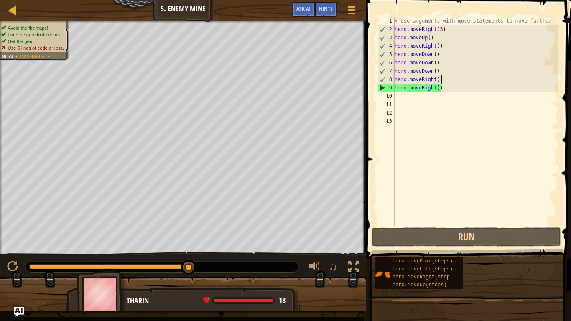
click at [444, 80] on div "# Use arguments with move statements to move farther. hero . moveRight ( 3 ) he…" at bounding box center [476, 130] width 166 height 226
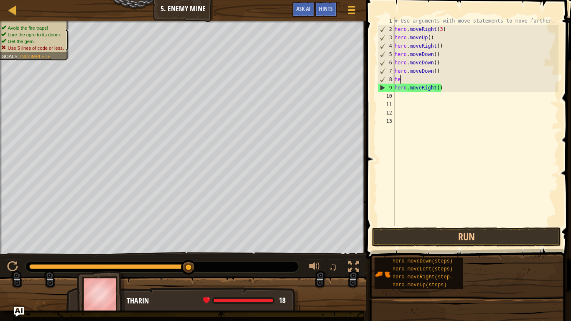
type textarea "h"
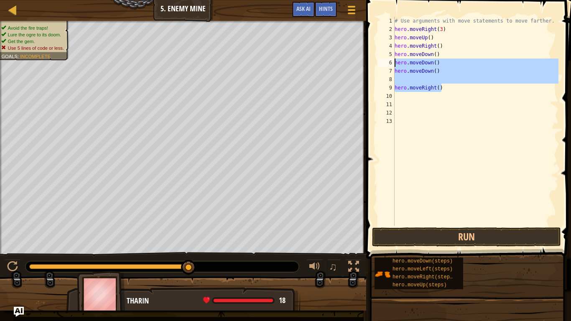
drag, startPoint x: 449, startPoint y: 88, endPoint x: 388, endPoint y: 61, distance: 67.0
click at [388, 61] on div "1 2 3 4 5 6 7 8 9 10 11 12 13 # Use arguments with move statements to move fart…" at bounding box center [467, 121] width 182 height 209
type textarea "hero.moveDown() hero.moveDown()"
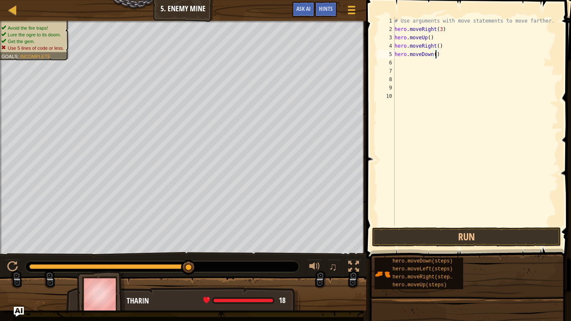
click at [435, 56] on div "# Use arguments with move statements to move farther. hero . moveRight ( 3 ) he…" at bounding box center [476, 130] width 166 height 226
type textarea "hero.moveDown(3)"
click at [400, 63] on div "# Use arguments with move statements to move farther. hero . moveRight ( 3 ) he…" at bounding box center [476, 130] width 166 height 226
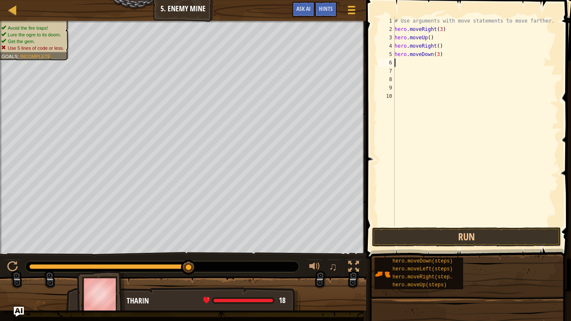
type textarea "h"
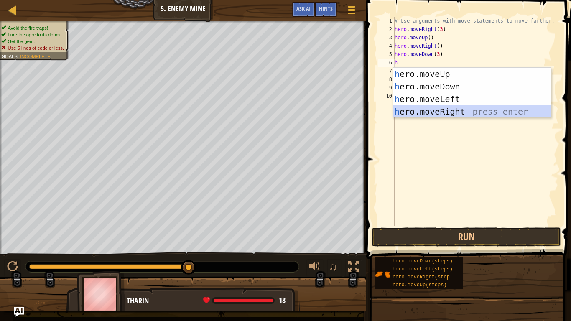
click at [439, 112] on div "h ero.moveUp press enter h ero.moveDown press enter h ero.moveLeft press enter …" at bounding box center [472, 105] width 158 height 75
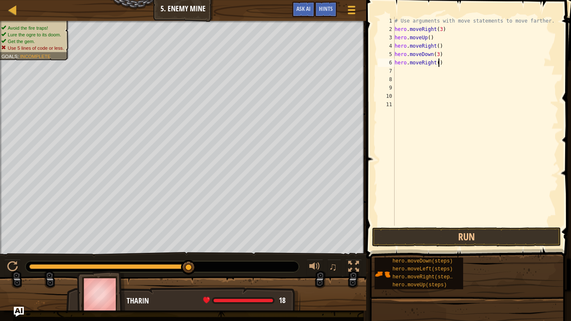
click at [440, 64] on div "# Use arguments with move statements to move farther. hero . moveRight ( 3 ) he…" at bounding box center [476, 130] width 166 height 226
type textarea "hero.moveRight(2)"
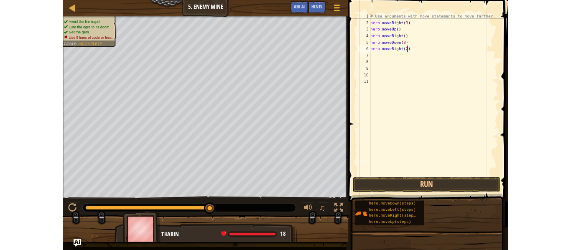
scroll to position [4, 0]
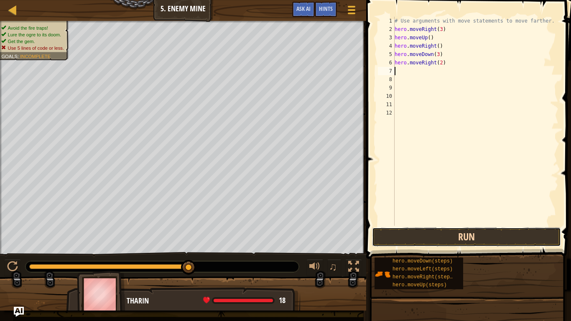
click at [466, 237] on button "Run" at bounding box center [466, 236] width 189 height 19
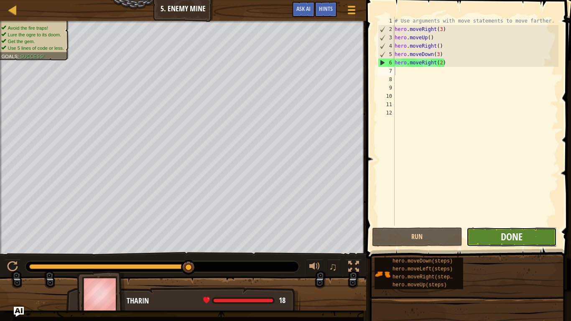
click at [521, 235] on span "Done" at bounding box center [512, 236] width 22 height 13
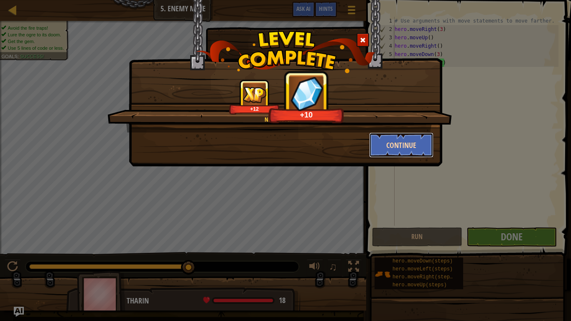
click at [401, 145] on button "Continue" at bounding box center [401, 145] width 65 height 25
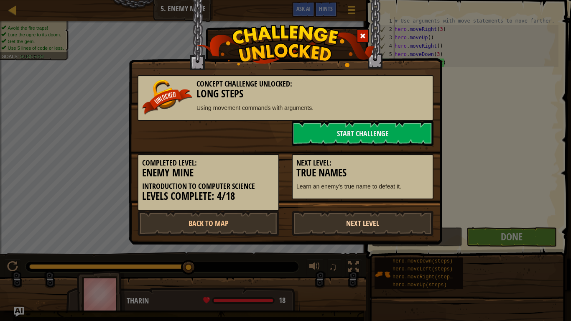
click at [362, 227] on link "Next Level" at bounding box center [363, 223] width 142 height 25
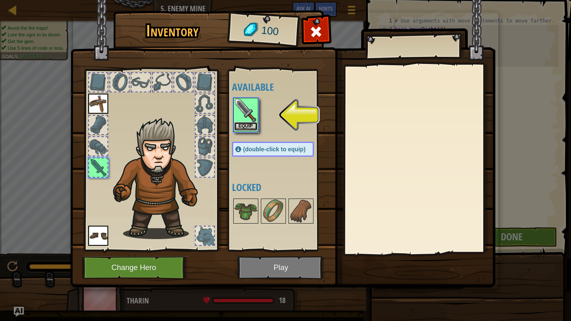
click at [245, 125] on button "Equip" at bounding box center [245, 126] width 23 height 9
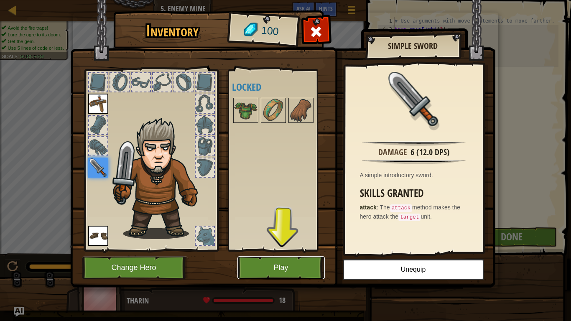
click at [277, 250] on button "Play" at bounding box center [280, 267] width 87 height 23
